Goal: Information Seeking & Learning: Find specific page/section

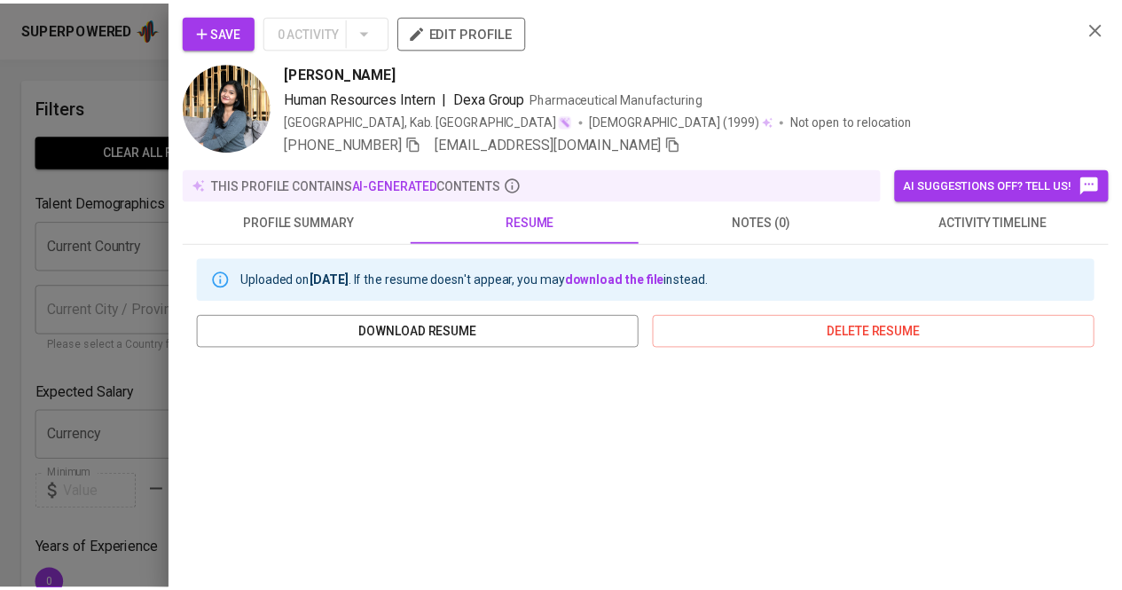
scroll to position [147, 0]
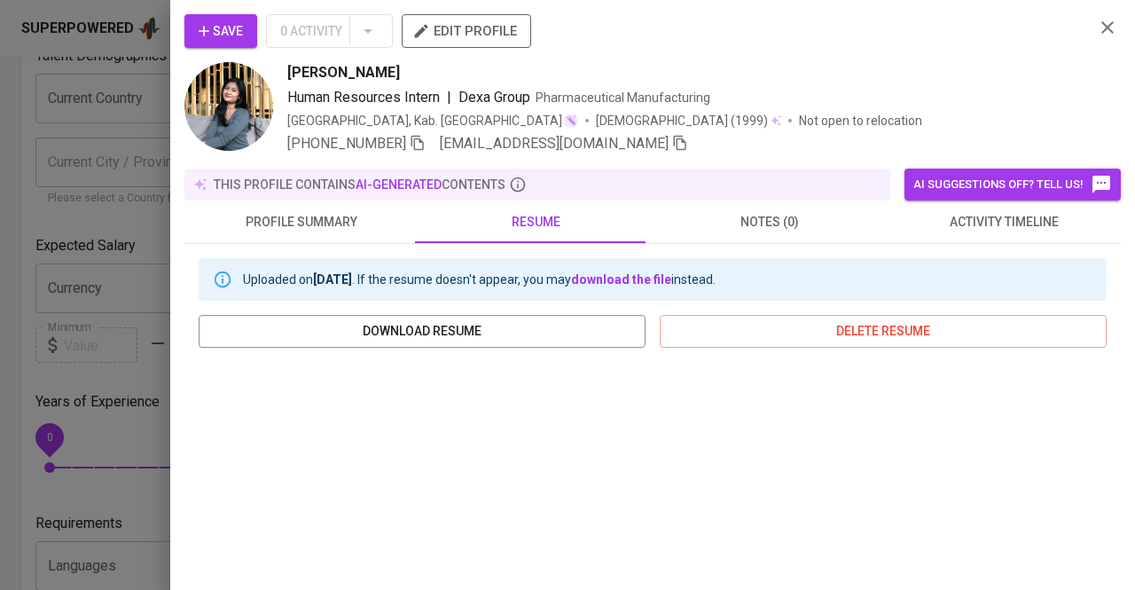
click at [122, 121] on div at bounding box center [567, 295] width 1135 height 590
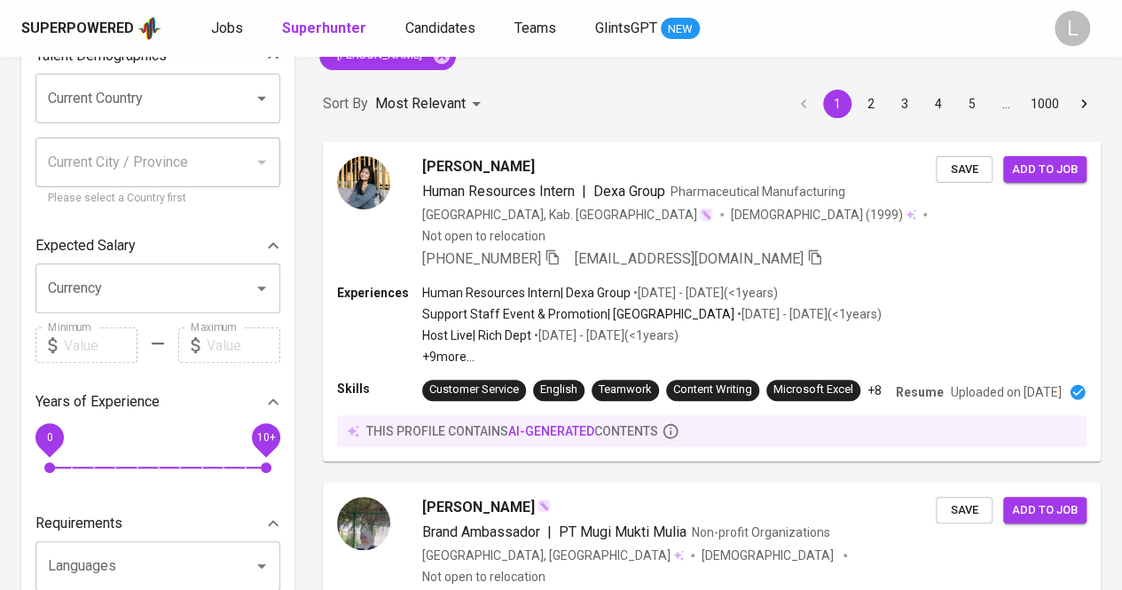
scroll to position [0, 0]
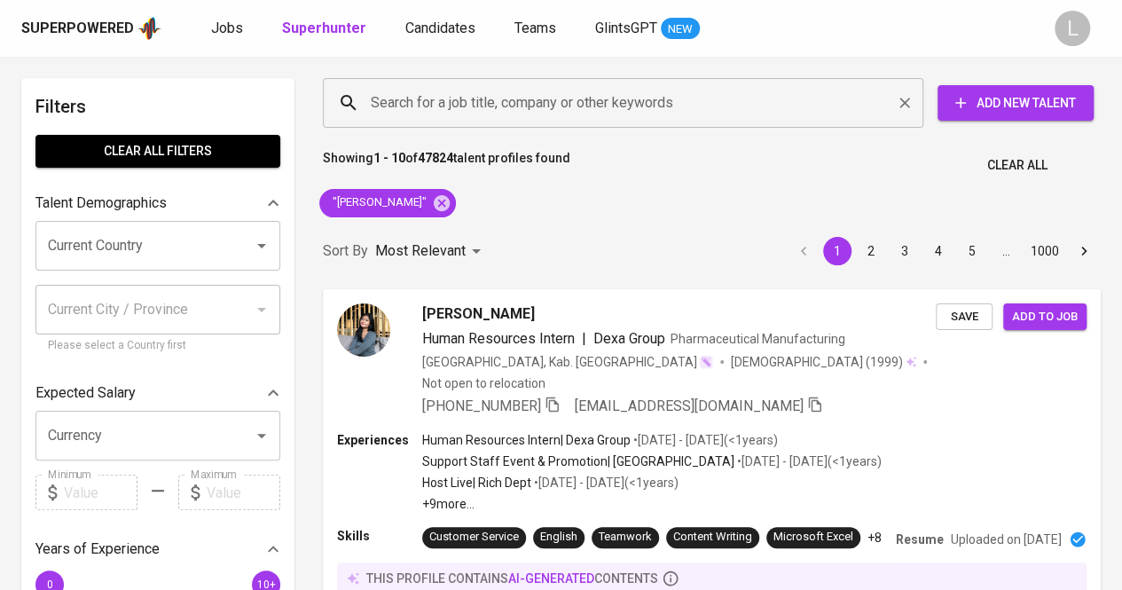
click at [485, 91] on input "Search for a job title, company or other keywords" at bounding box center [627, 103] width 522 height 34
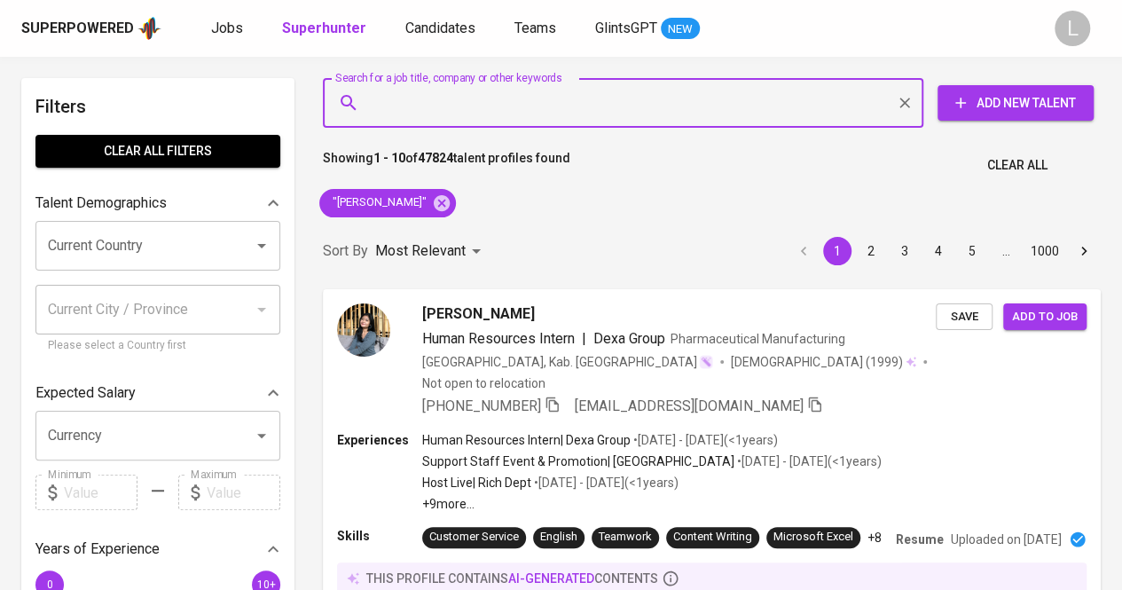
paste input "[EMAIL_ADDRESS][DOMAIN_NAME]"
type input "[EMAIL_ADDRESS][DOMAIN_NAME]"
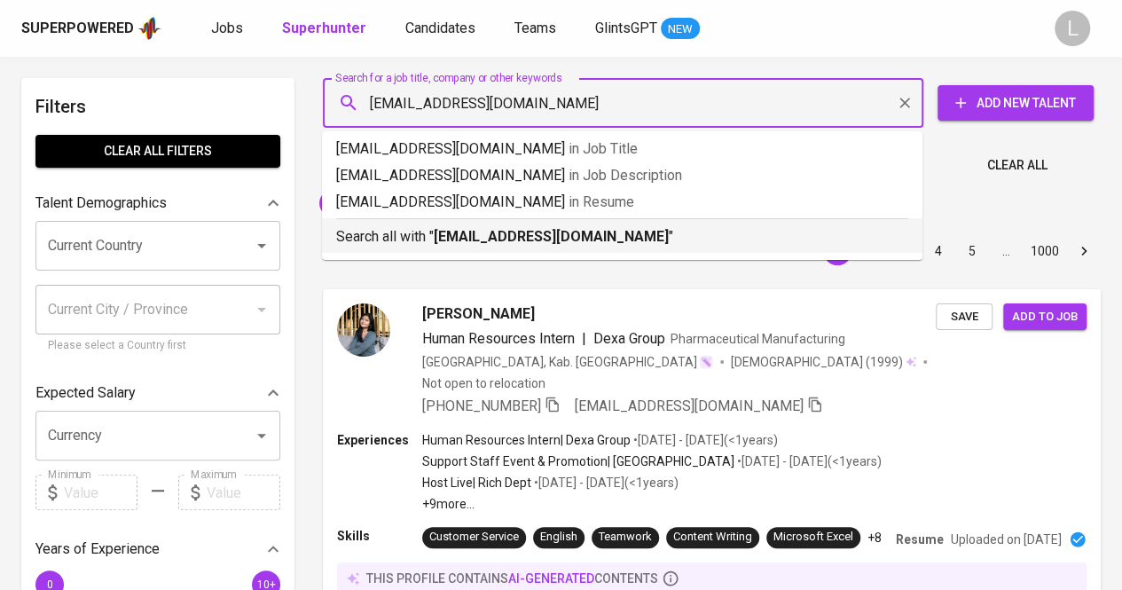
click at [450, 231] on b "[EMAIL_ADDRESS][DOMAIN_NAME]" at bounding box center [551, 236] width 235 height 17
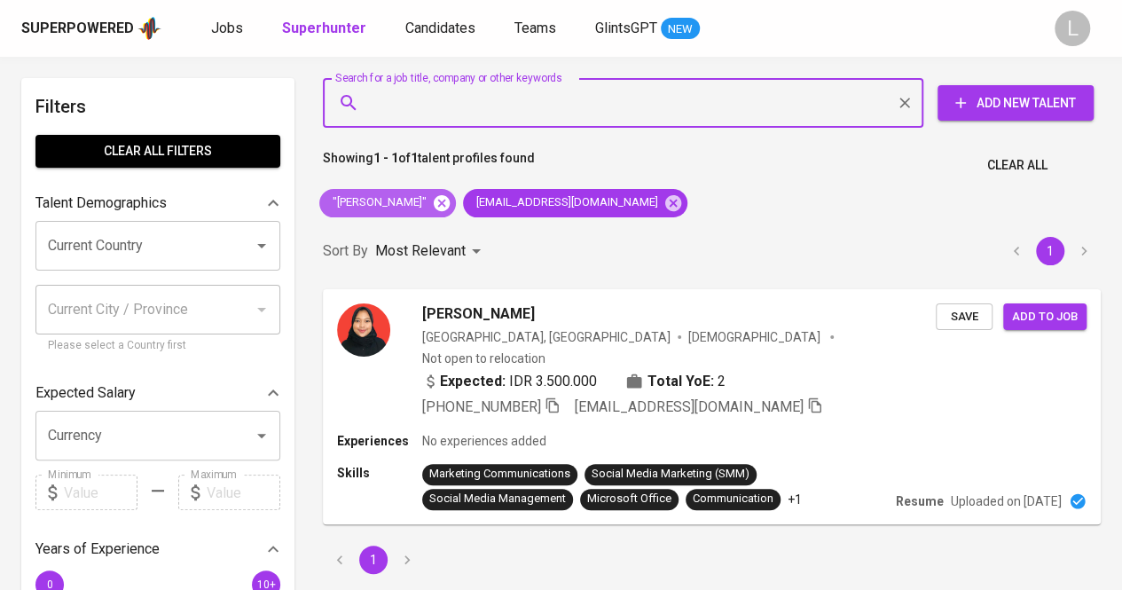
click at [434, 205] on icon at bounding box center [442, 202] width 16 height 16
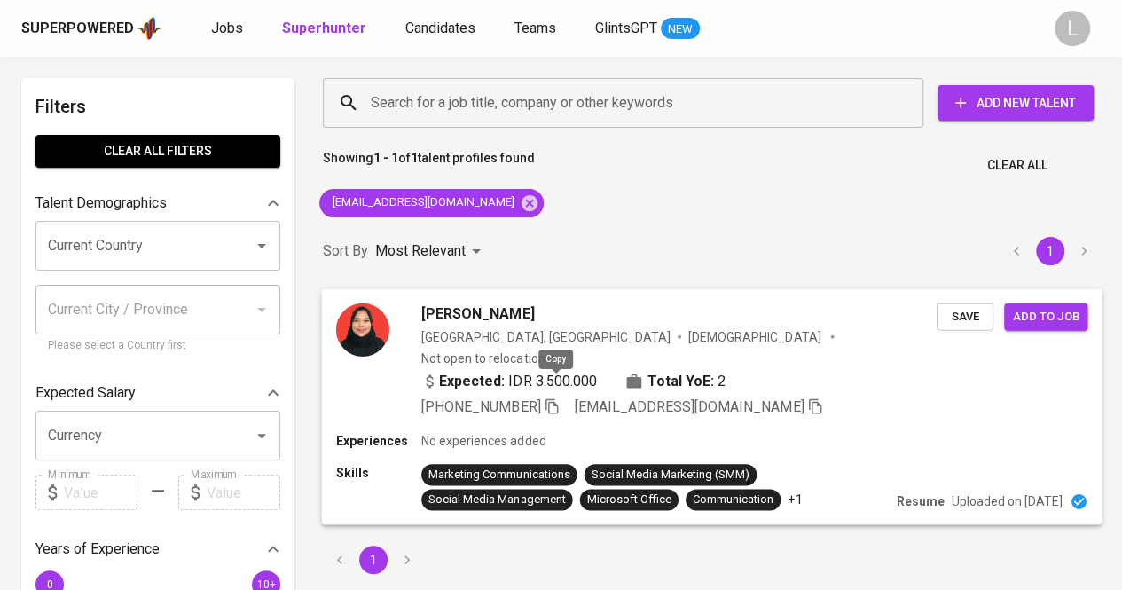
click at [553, 398] on icon "button" at bounding box center [551, 405] width 12 height 15
click at [458, 120] on div "Search for a job title, company or other keywords" at bounding box center [623, 103] width 600 height 50
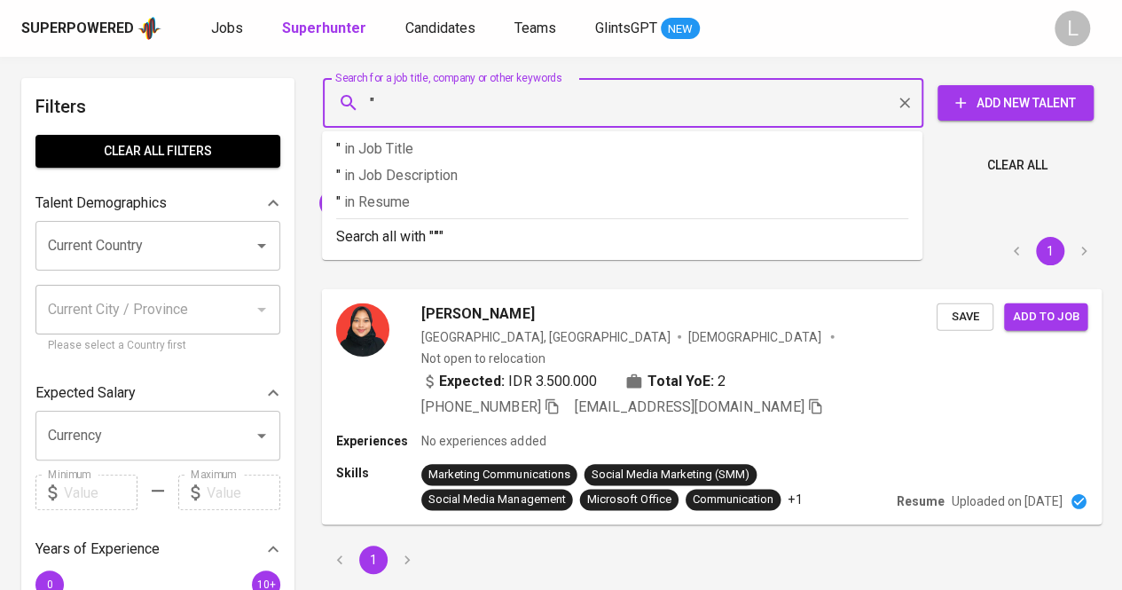
paste input "Renanda [PERSON_NAME]"
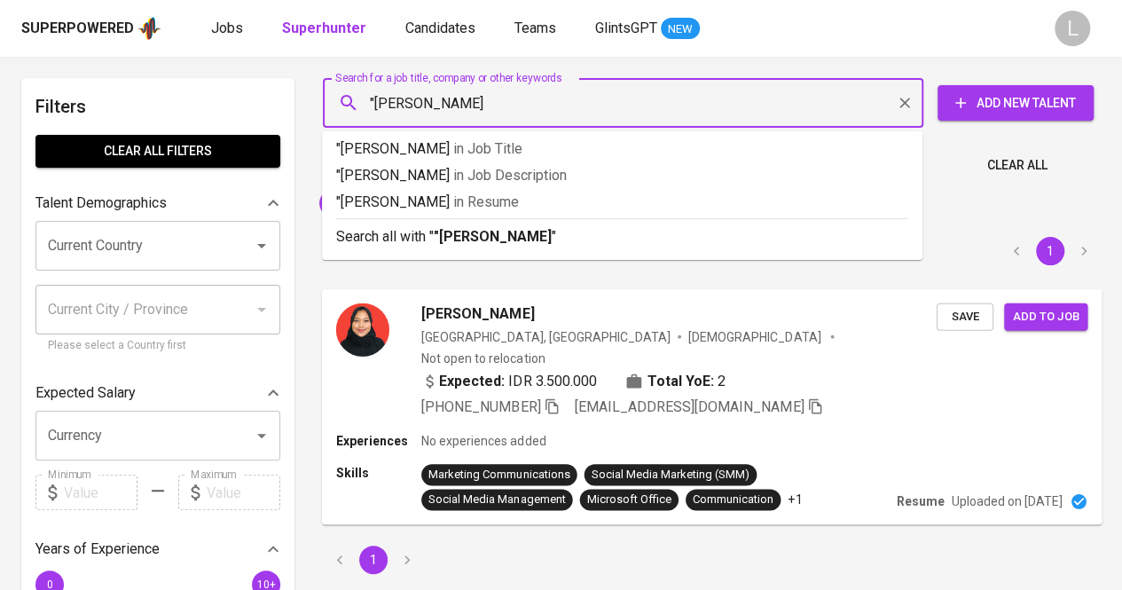
type input ""[PERSON_NAME]""
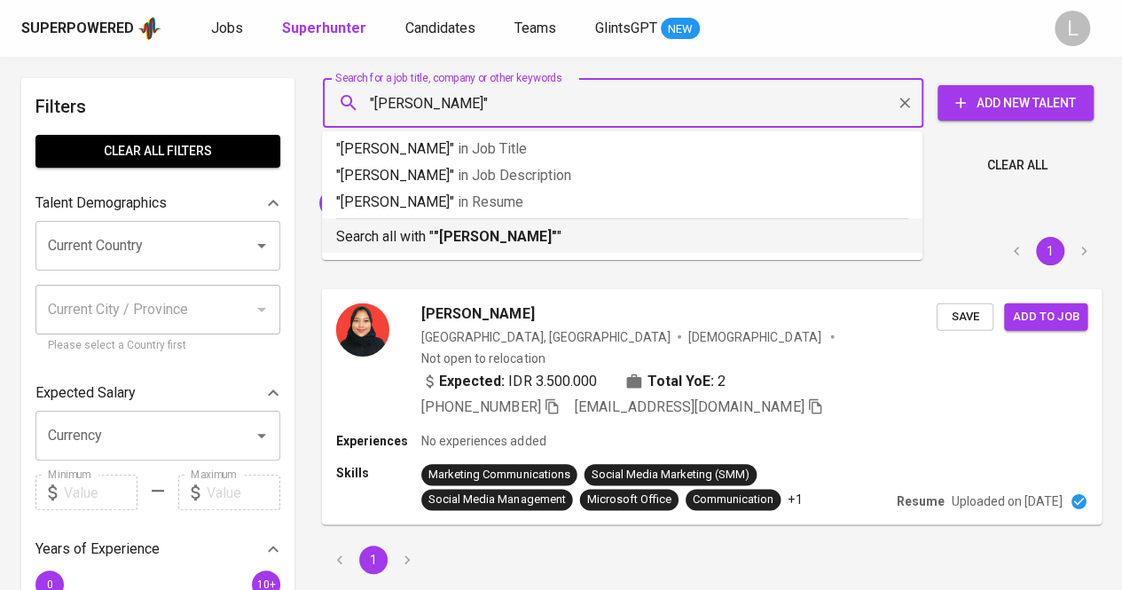
click at [433, 231] on p "Search all with " "[PERSON_NAME]" "" at bounding box center [622, 236] width 572 height 21
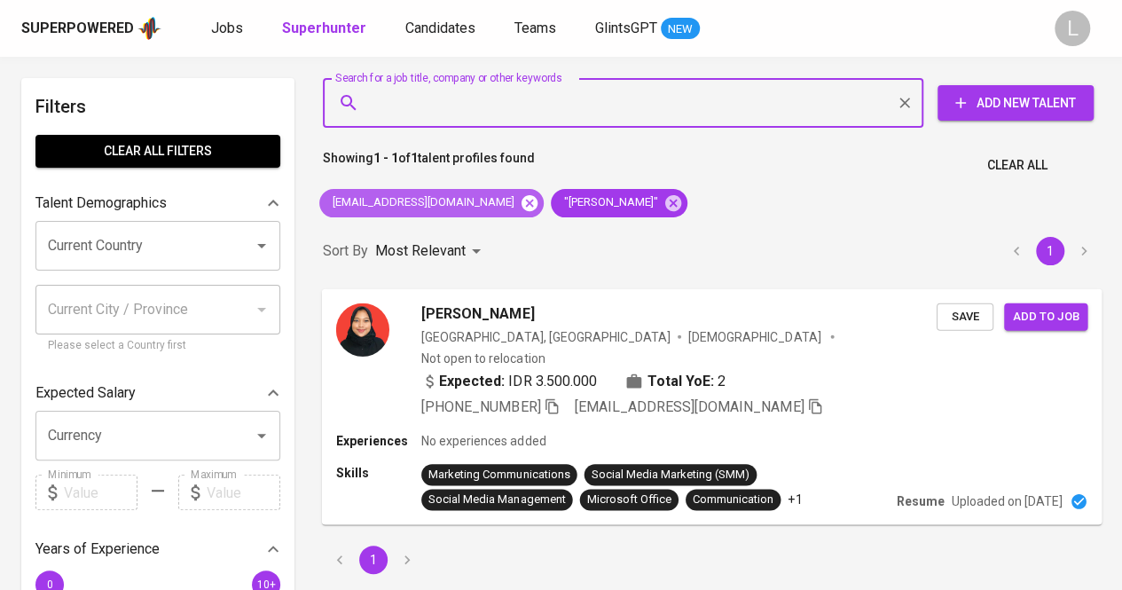
click at [521, 200] on icon at bounding box center [529, 202] width 16 height 16
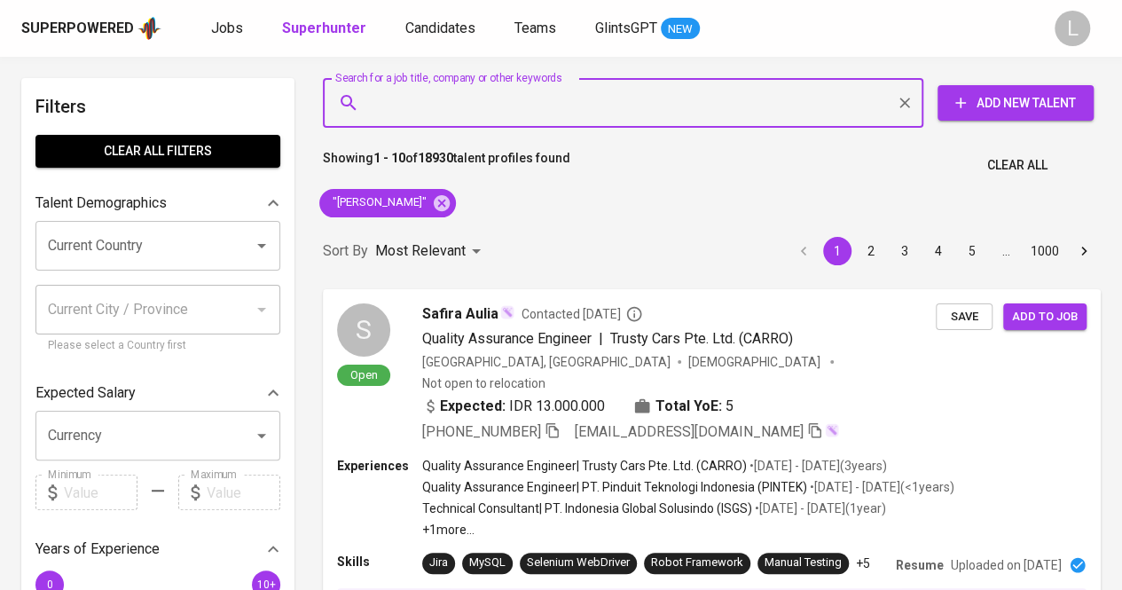
paste input "[EMAIL_ADDRESS][DOMAIN_NAME]"
type input "[EMAIL_ADDRESS][DOMAIN_NAME]"
click at [499, 104] on input "[EMAIL_ADDRESS][DOMAIN_NAME]" at bounding box center [627, 103] width 522 height 34
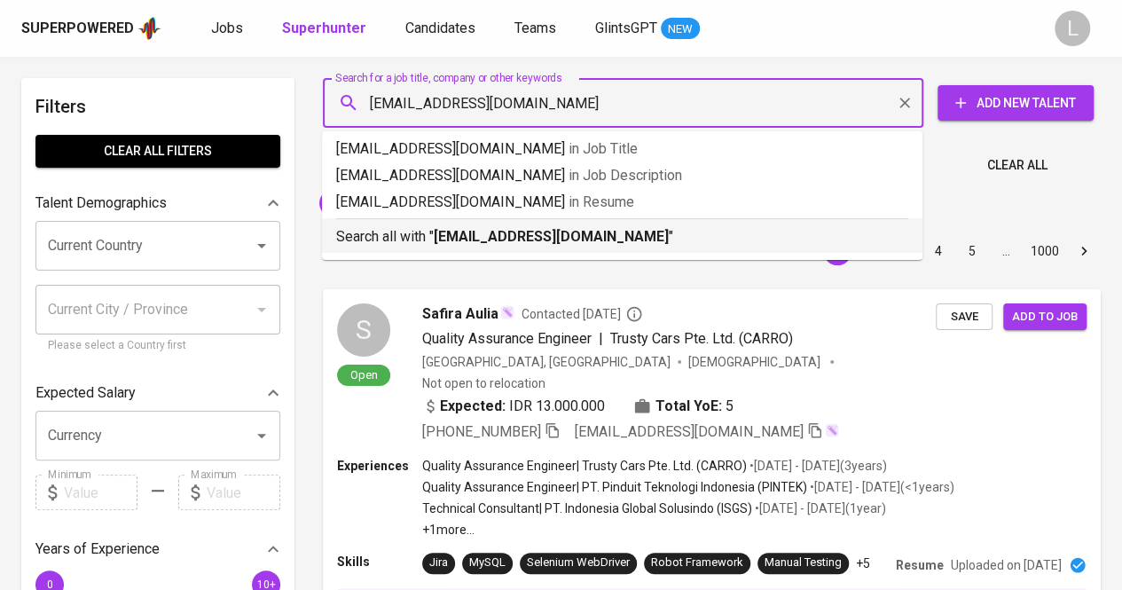
click at [481, 239] on b "[EMAIL_ADDRESS][DOMAIN_NAME]" at bounding box center [551, 236] width 235 height 17
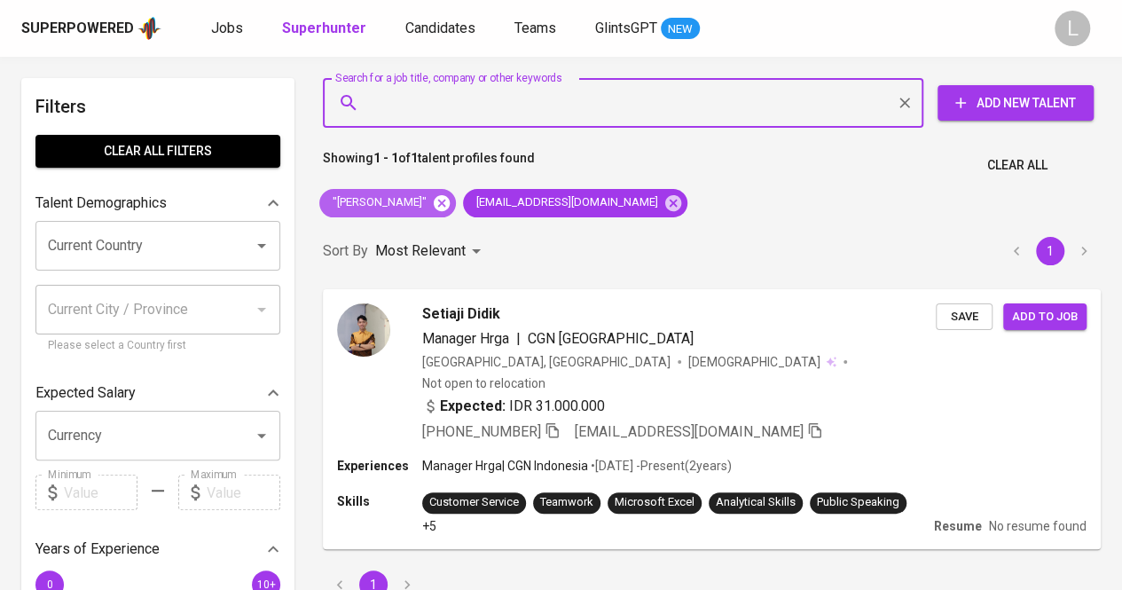
click at [450, 198] on icon at bounding box center [442, 202] width 16 height 16
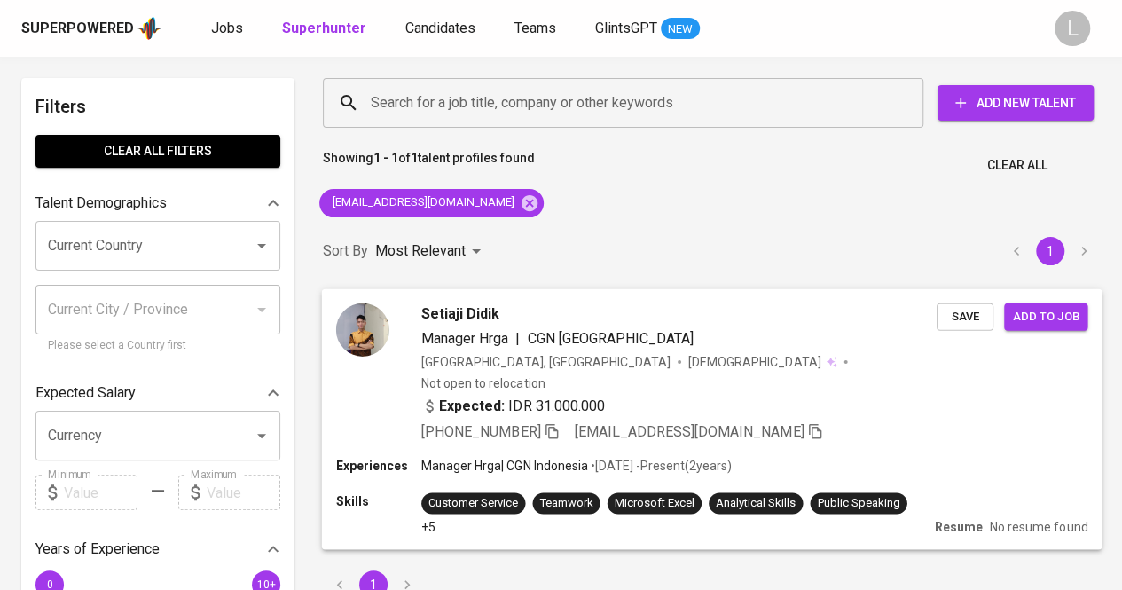
click at [555, 422] on icon "button" at bounding box center [552, 430] width 16 height 16
click at [561, 101] on input "Search for a job title, company or other keywords" at bounding box center [627, 103] width 522 height 34
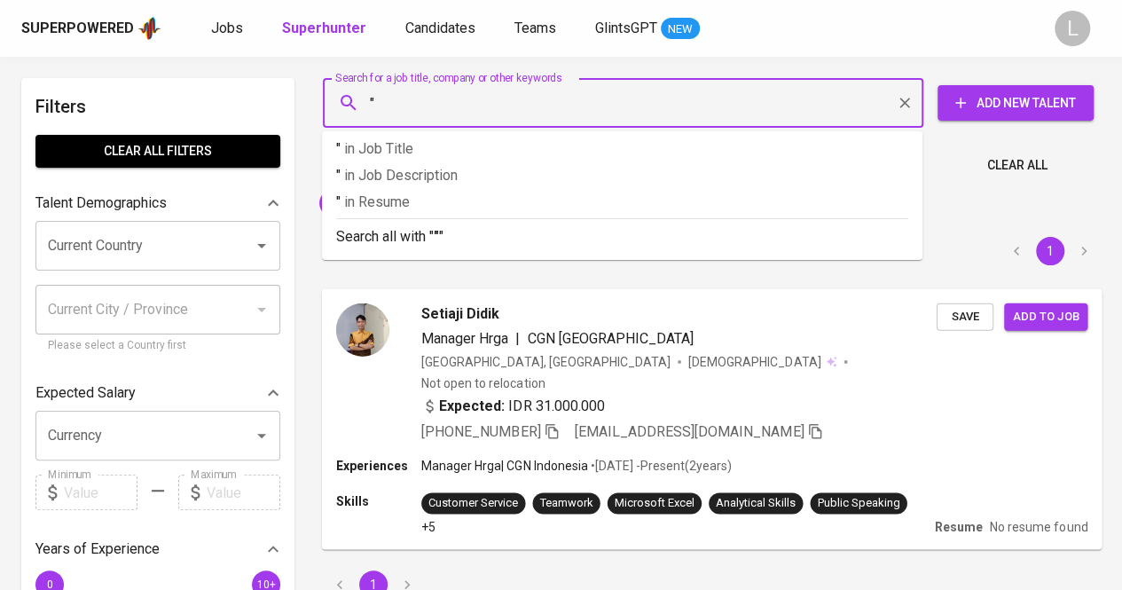
paste input "Rif'an Affan"
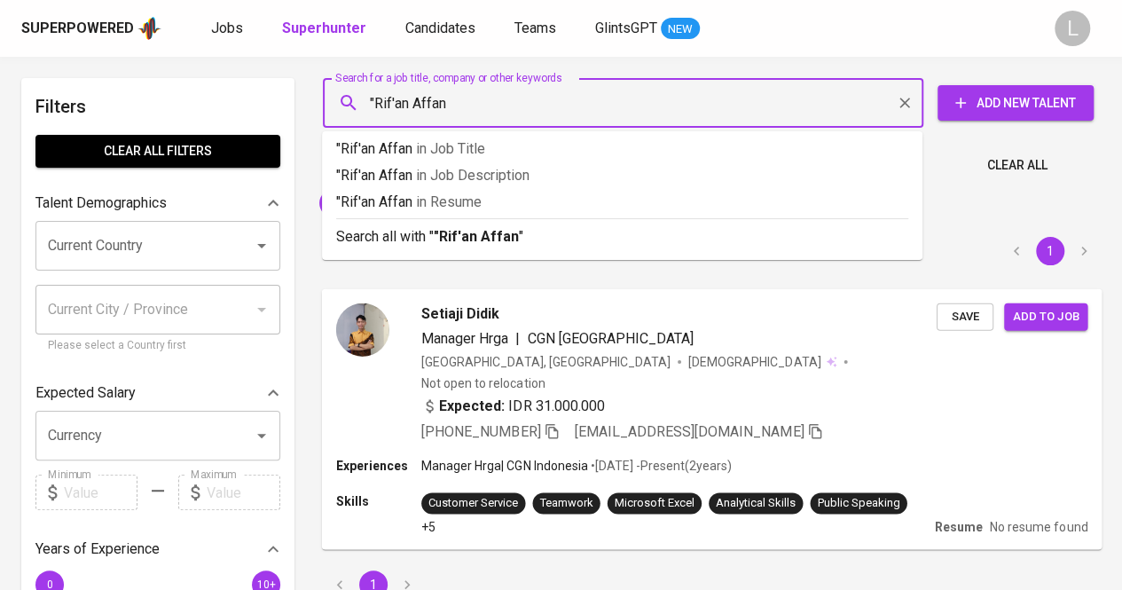
type input ""Rif'an Affan""
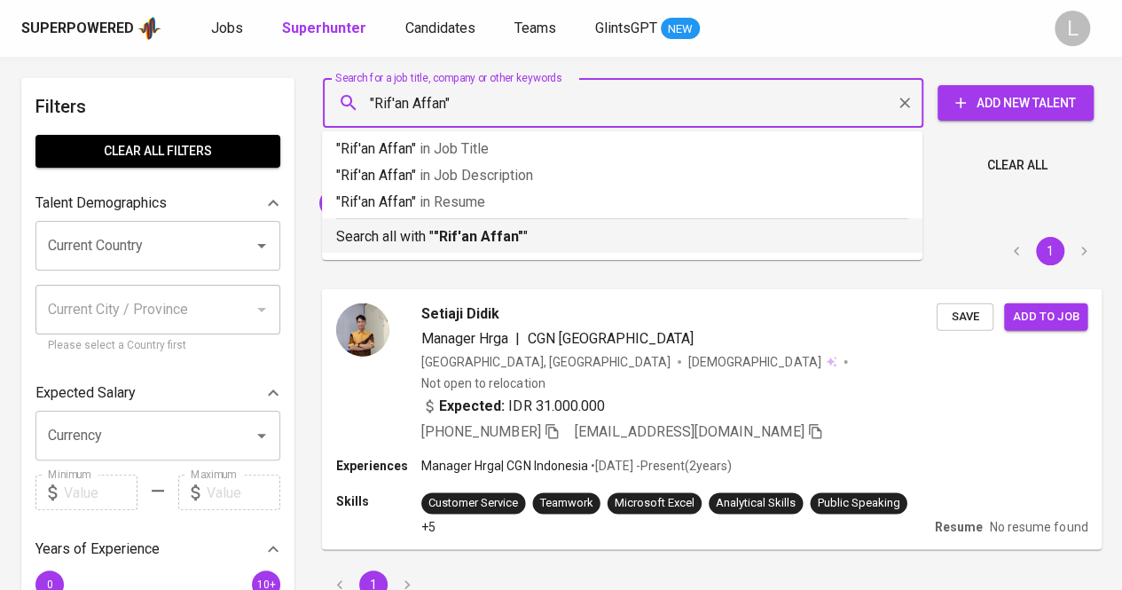
click at [463, 232] on b ""Rif'an Affan"" at bounding box center [479, 236] width 90 height 17
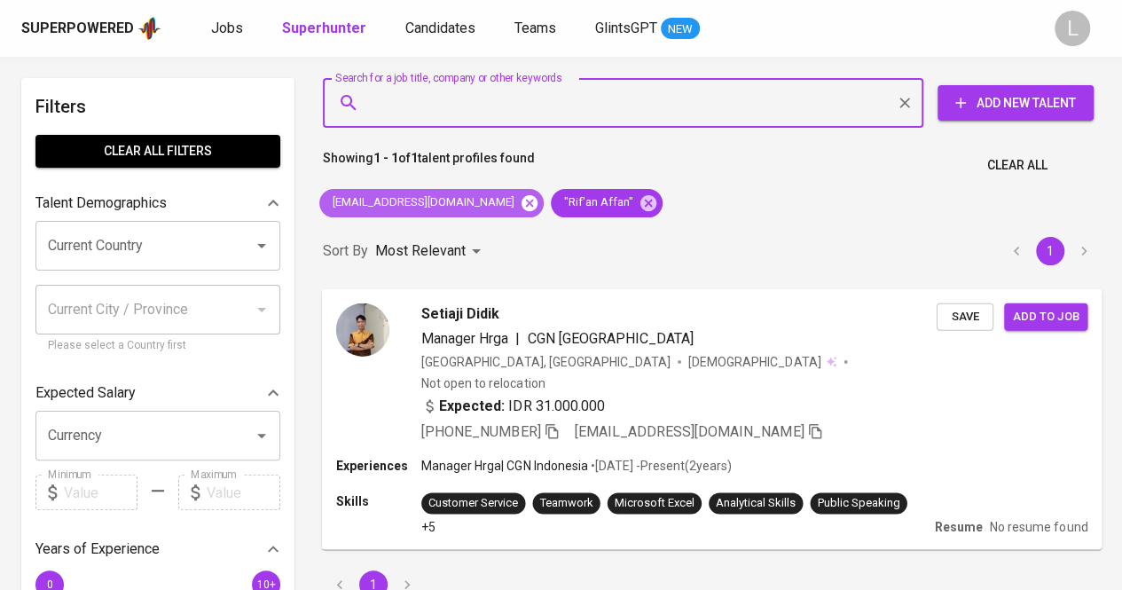
click at [521, 201] on icon at bounding box center [529, 202] width 16 height 16
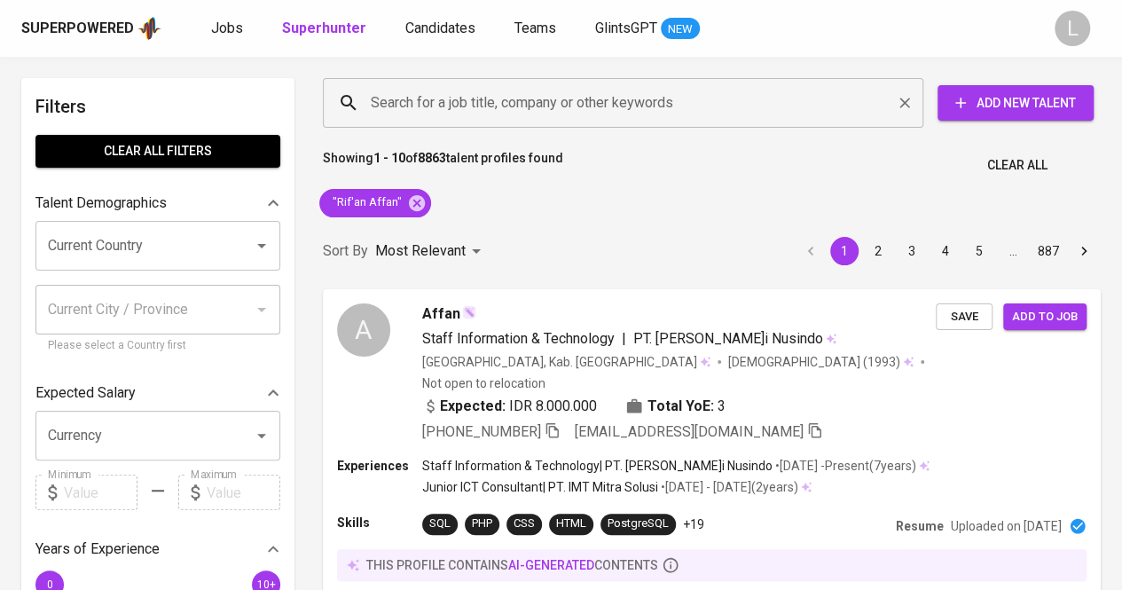
click at [511, 116] on input "Search for a job title, company or other keywords" at bounding box center [627, 103] width 522 height 34
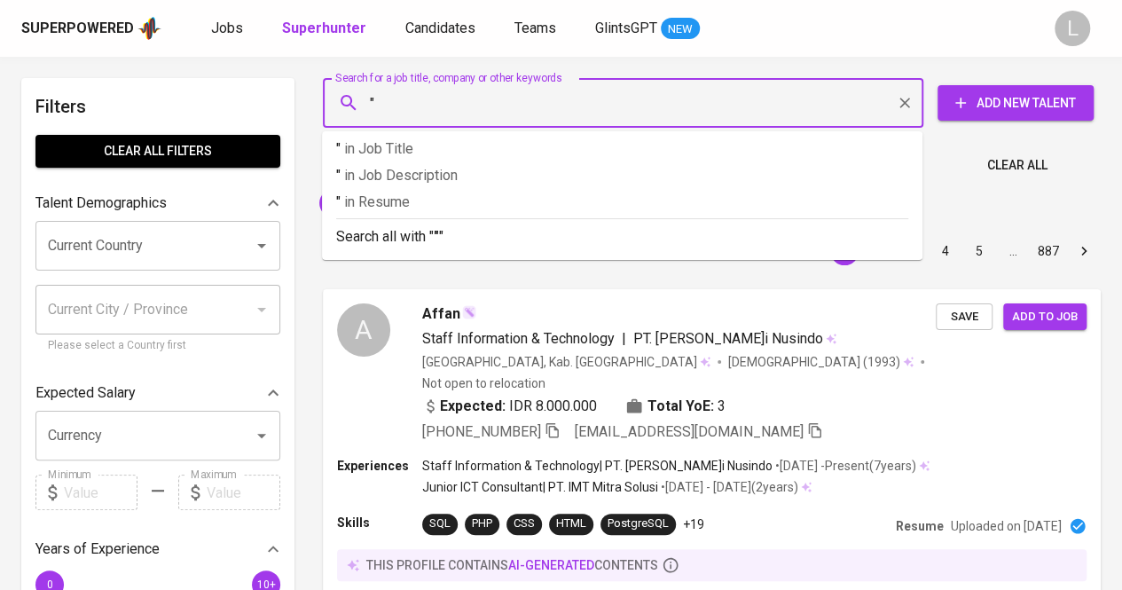
paste input "Tsalissufi Mawarni Azzahra"
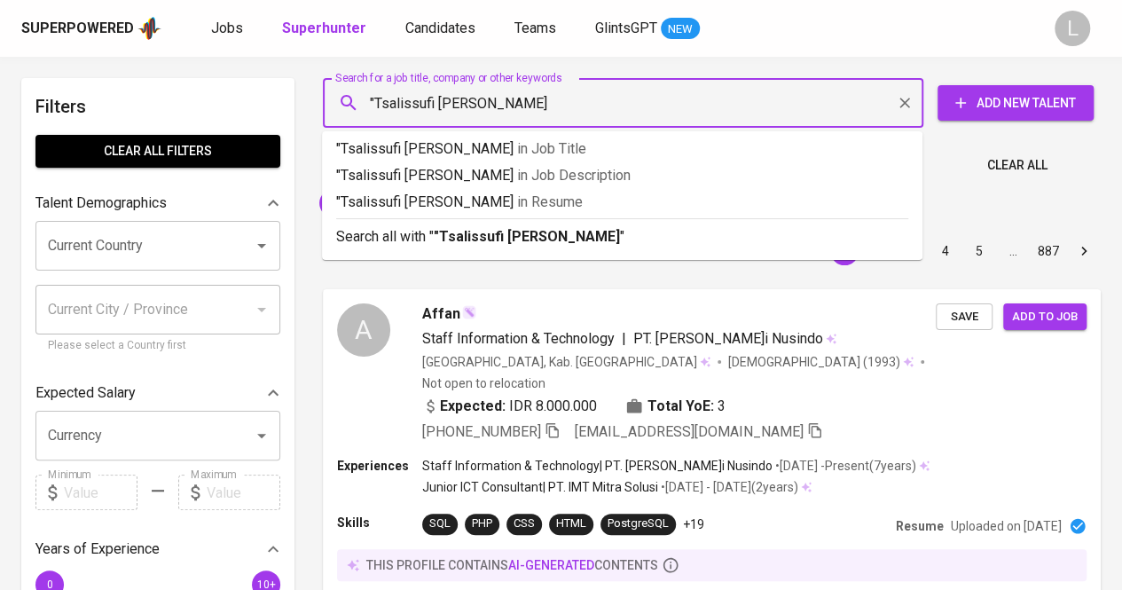
type input ""Tsalissufi Mawarni Azzahra""
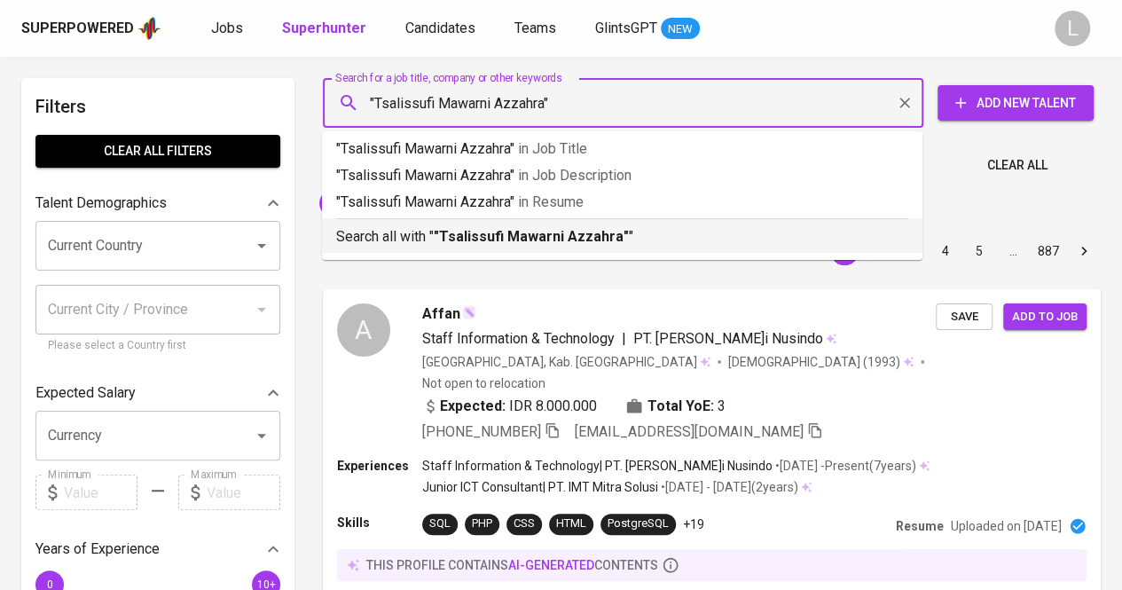
click at [505, 252] on li "Search all with " "Tsalissufi Mawarni Azzahra" "" at bounding box center [622, 235] width 600 height 35
click at [503, 234] on div "Sort By Most Relevant MOST_RELEVANT 1 2 3 4 5 … 887" at bounding box center [711, 251] width 799 height 54
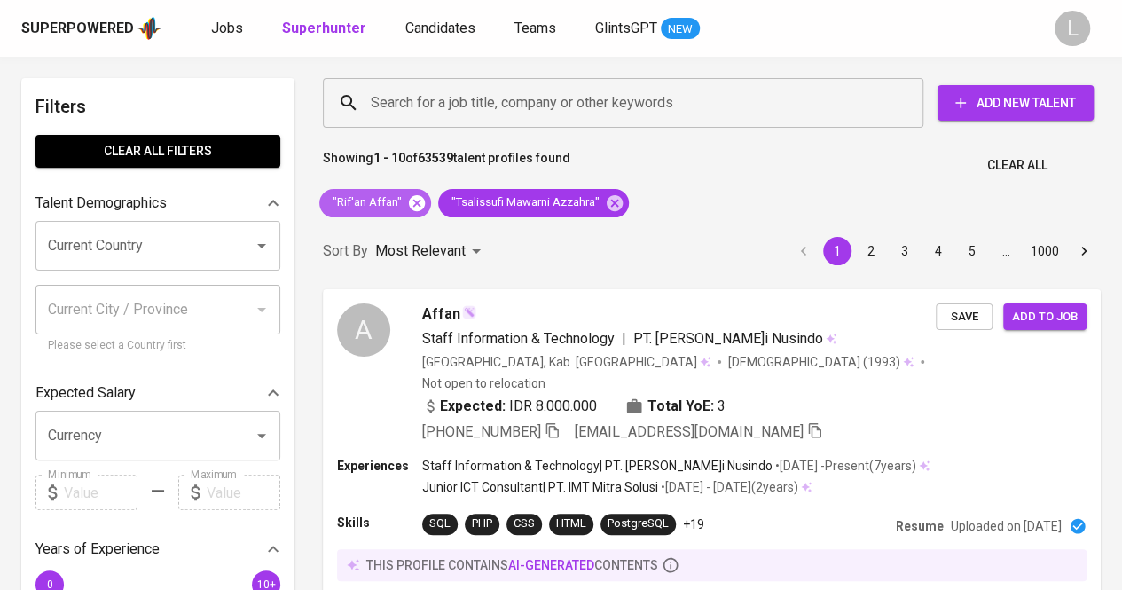
click at [413, 198] on icon at bounding box center [417, 202] width 16 height 16
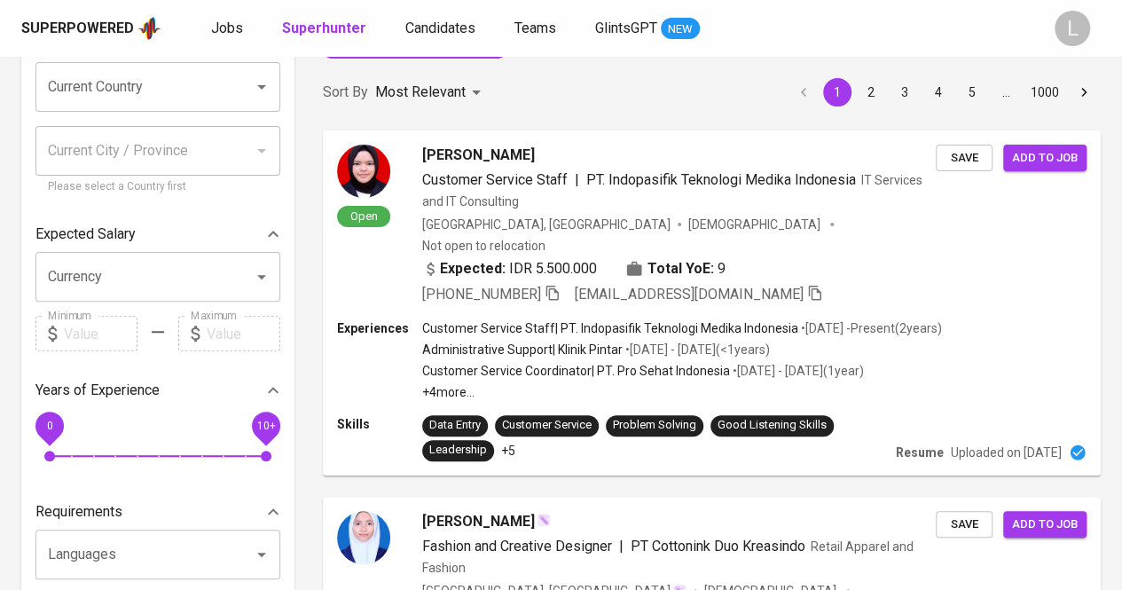
scroll to position [171, 0]
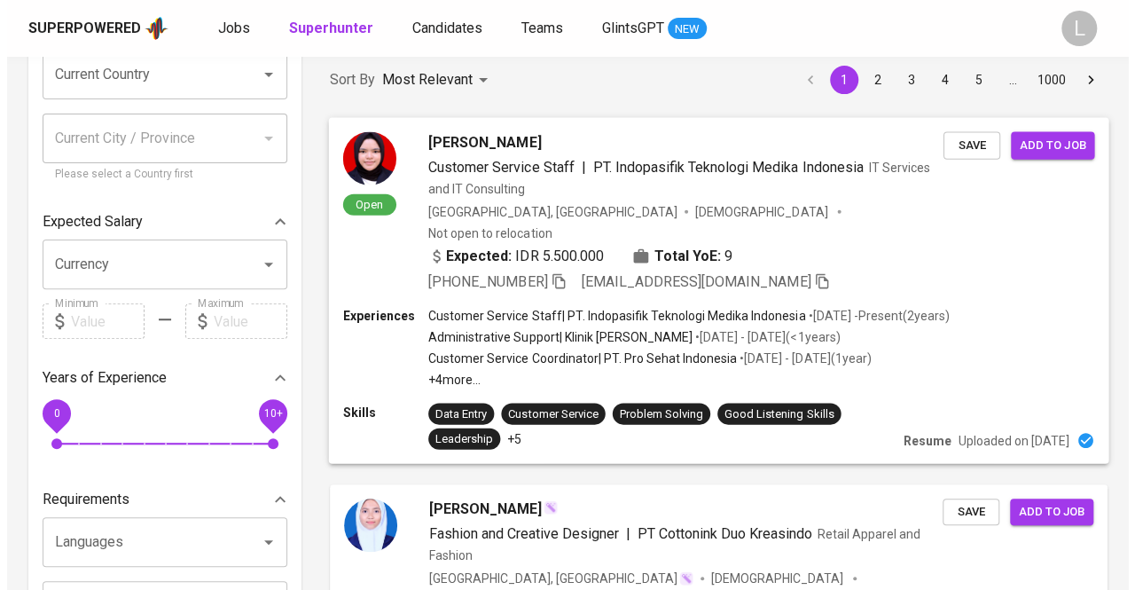
scroll to position [171, 0]
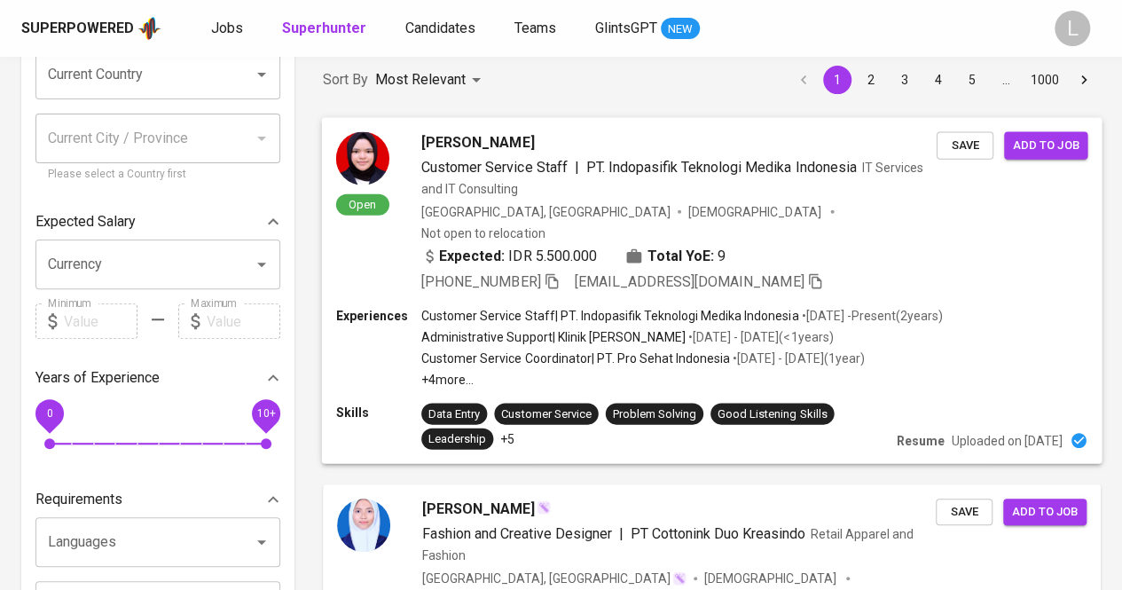
click at [463, 131] on span "[PERSON_NAME]" at bounding box center [477, 141] width 113 height 21
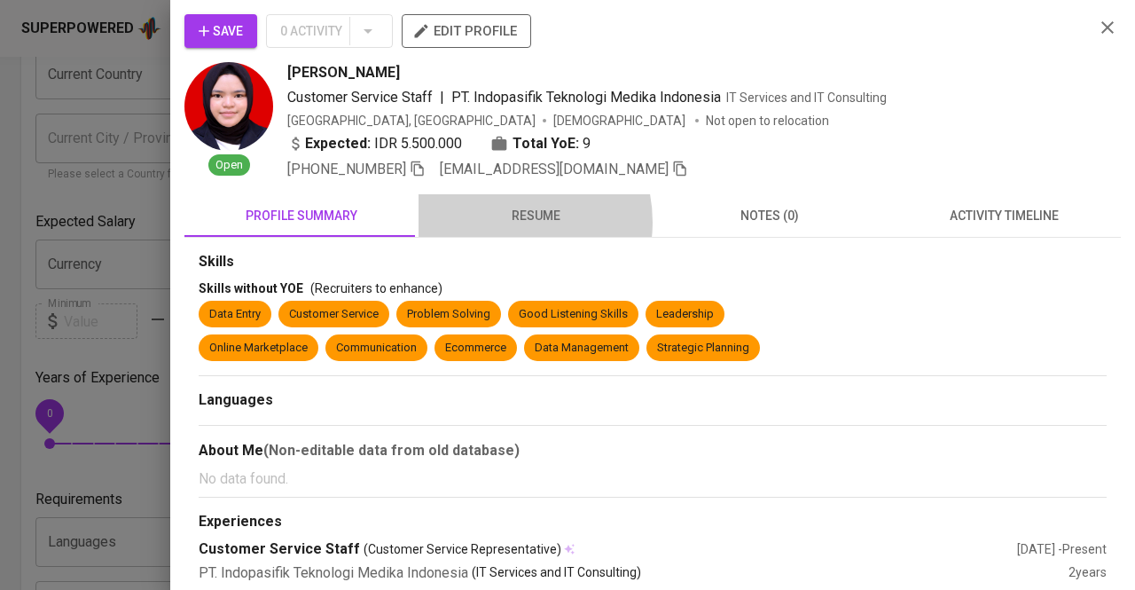
click at [502, 221] on span "resume" at bounding box center [535, 216] width 213 height 22
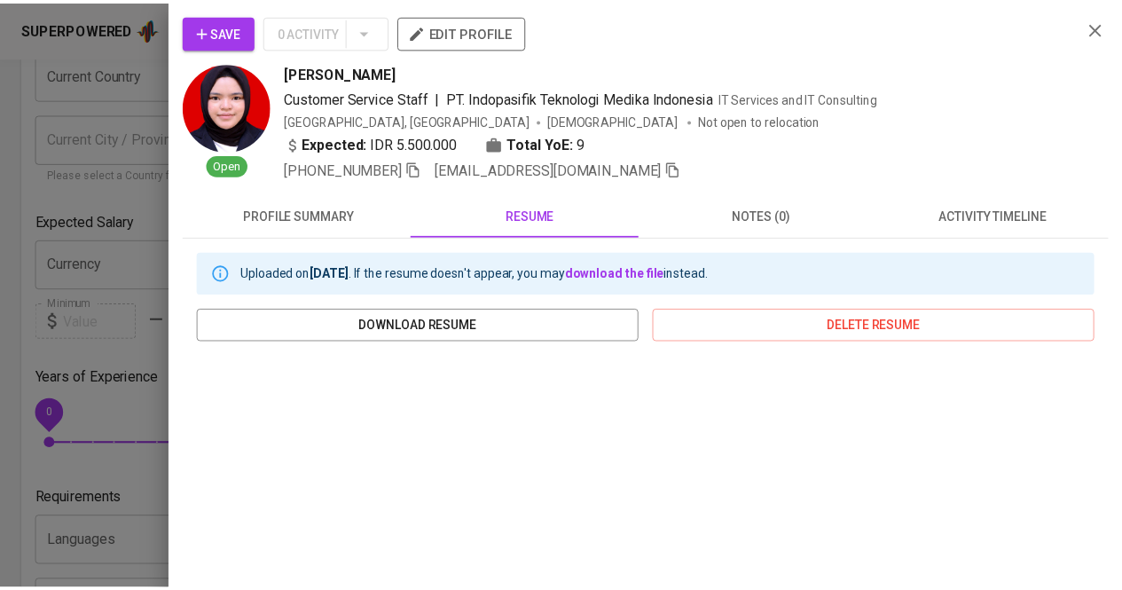
scroll to position [324, 0]
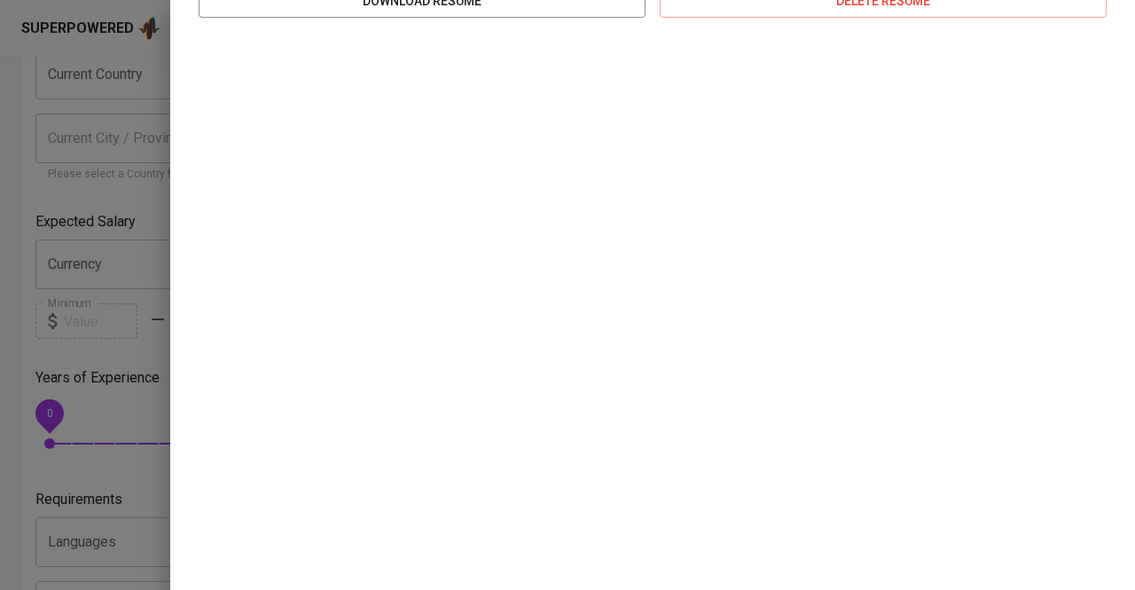
click at [60, 100] on div at bounding box center [567, 295] width 1135 height 590
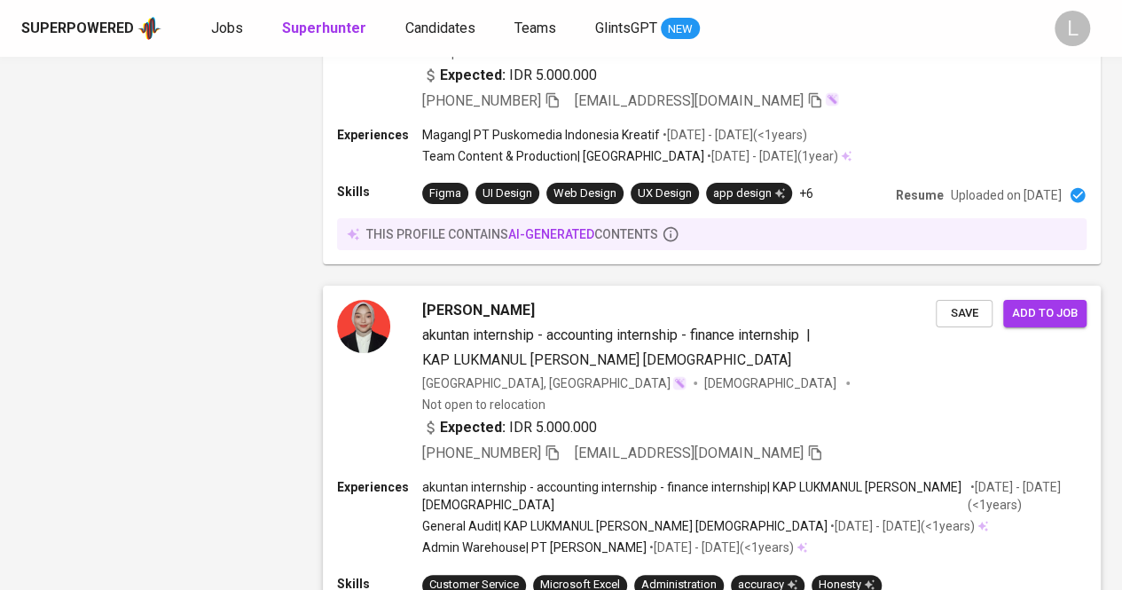
scroll to position [3365, 0]
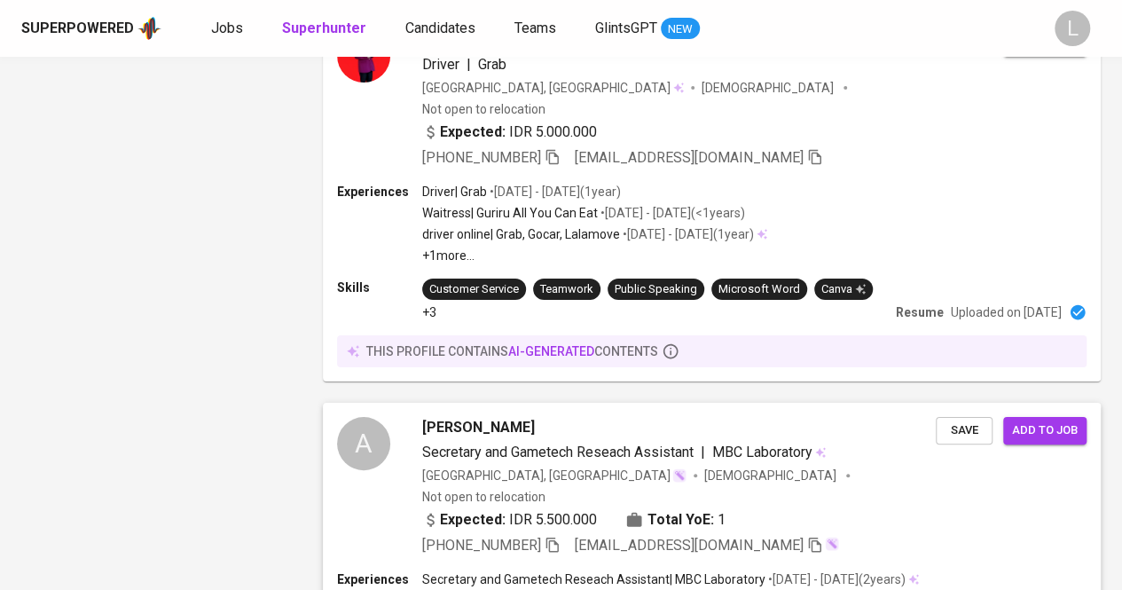
scroll to position [3450, 0]
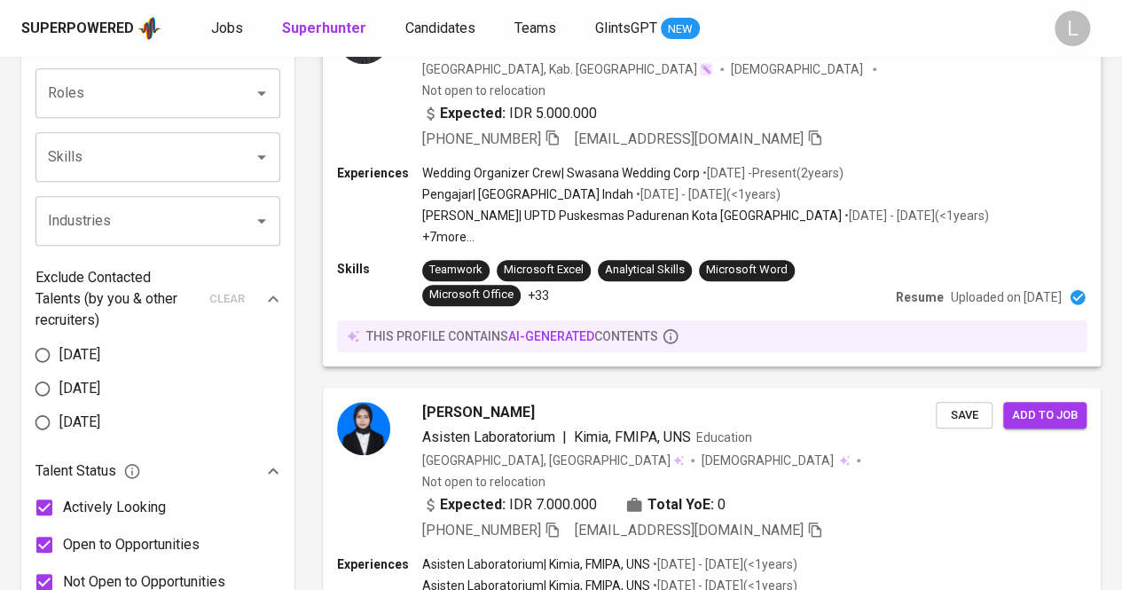
scroll to position [687, 0]
